Goal: Information Seeking & Learning: Check status

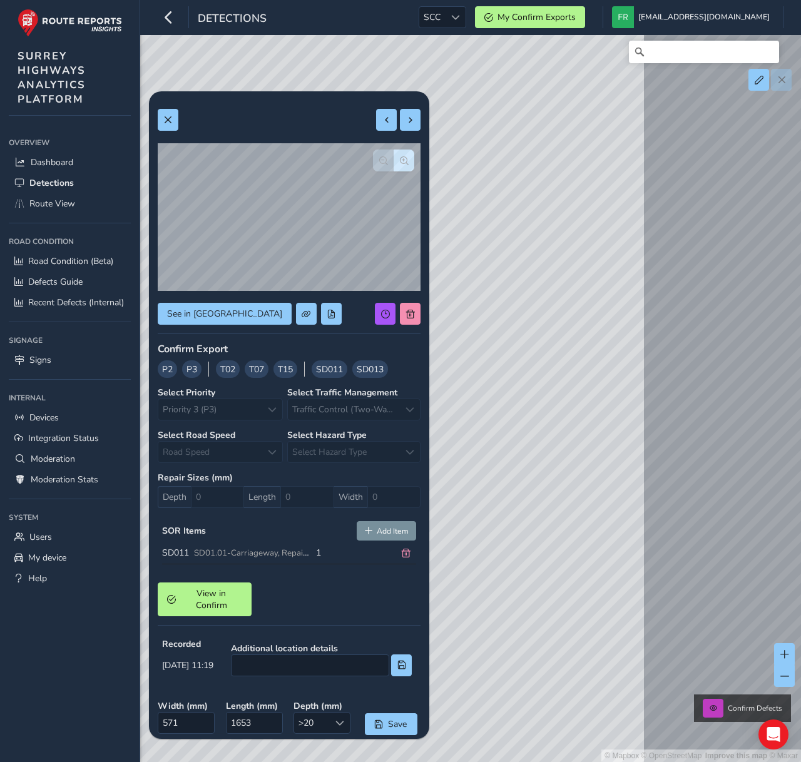
drag, startPoint x: 401, startPoint y: 28, endPoint x: 448, endPoint y: 21, distance: 47.4
click at [402, 28] on div "Detections SCC SCC My Confirm Exports [EMAIL_ADDRESS][DOMAIN_NAME] Colour Schem…" at bounding box center [470, 17] width 661 height 35
click at [445, 21] on span "SCC" at bounding box center [432, 17] width 26 height 21
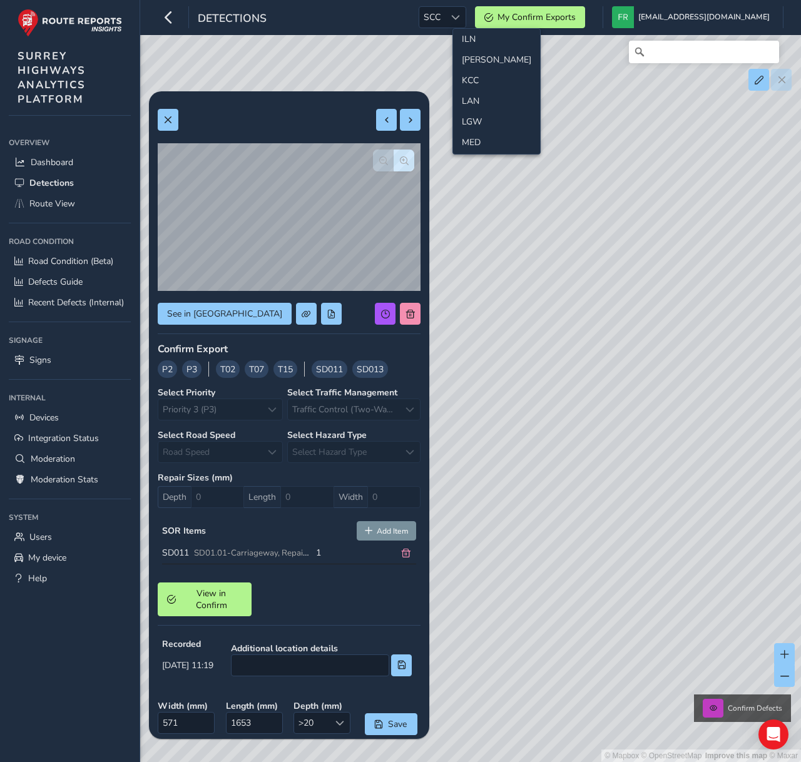
scroll to position [294, 0]
click at [481, 61] on li "[PERSON_NAME]" at bounding box center [496, 59] width 87 height 21
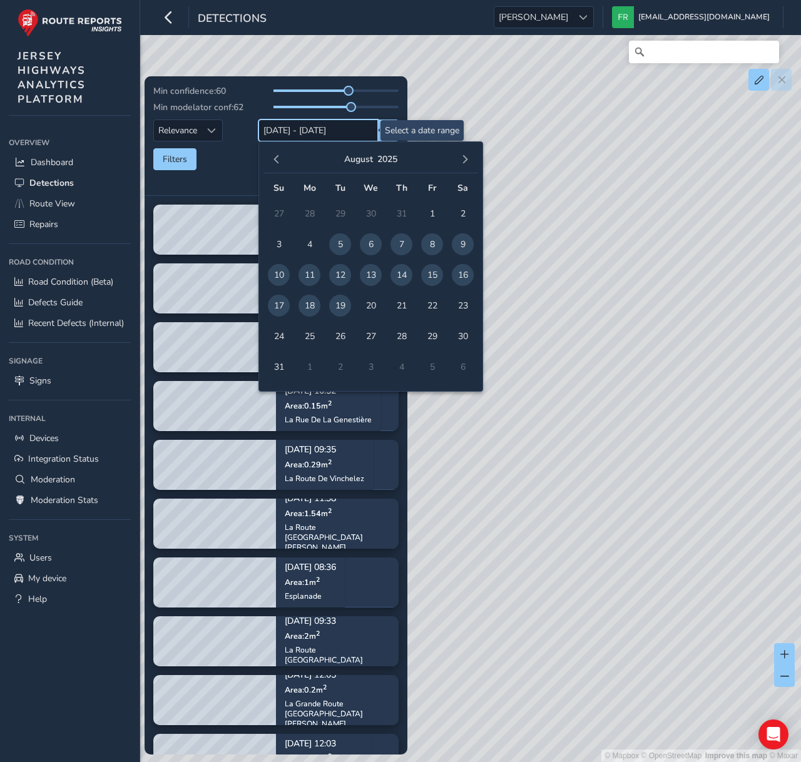
click at [270, 130] on input "[DATE] - [DATE]" at bounding box center [319, 131] width 120 height 22
click at [277, 156] on span "button" at bounding box center [276, 159] width 9 height 9
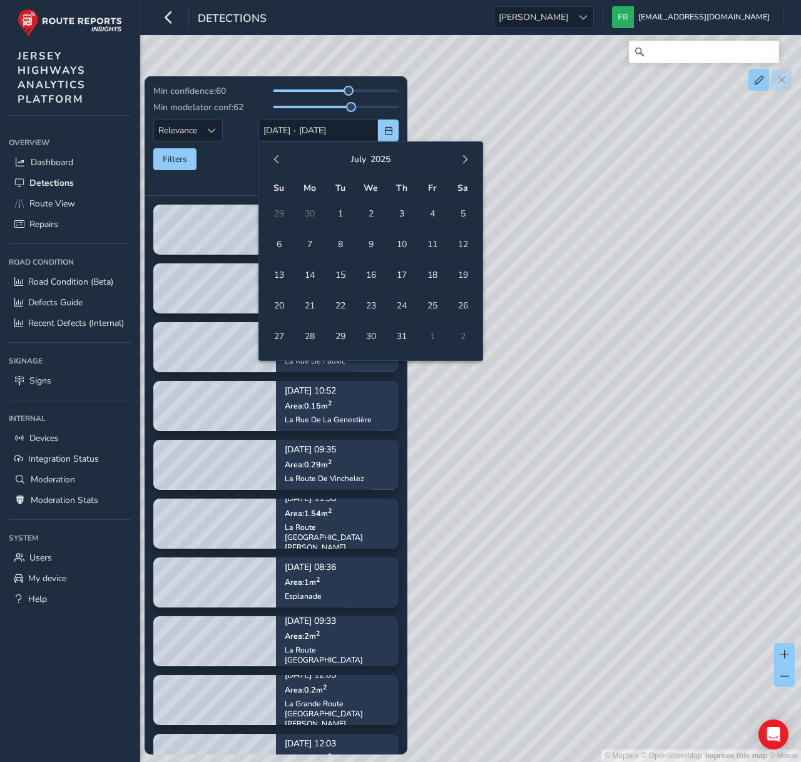
click at [277, 156] on span "button" at bounding box center [276, 159] width 9 height 9
